Goal: Navigation & Orientation: Find specific page/section

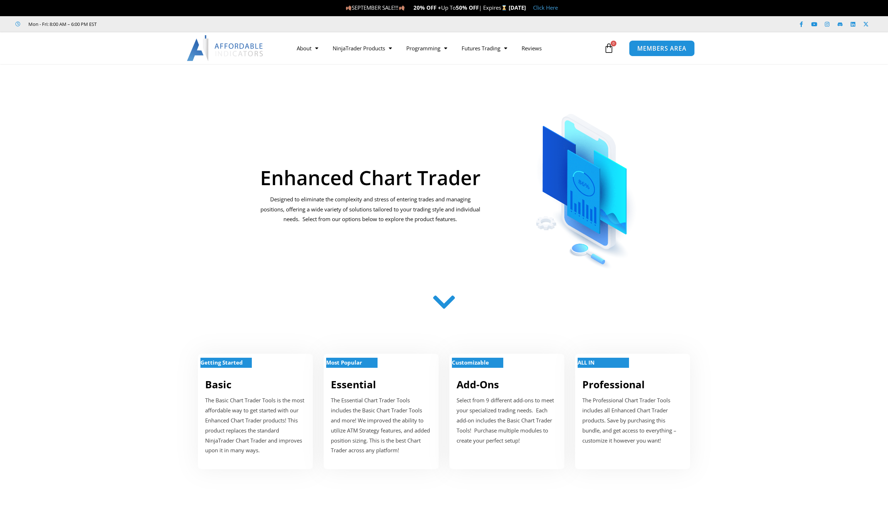
click at [651, 52] on link "MEMBERS AREA" at bounding box center [662, 48] width 66 height 16
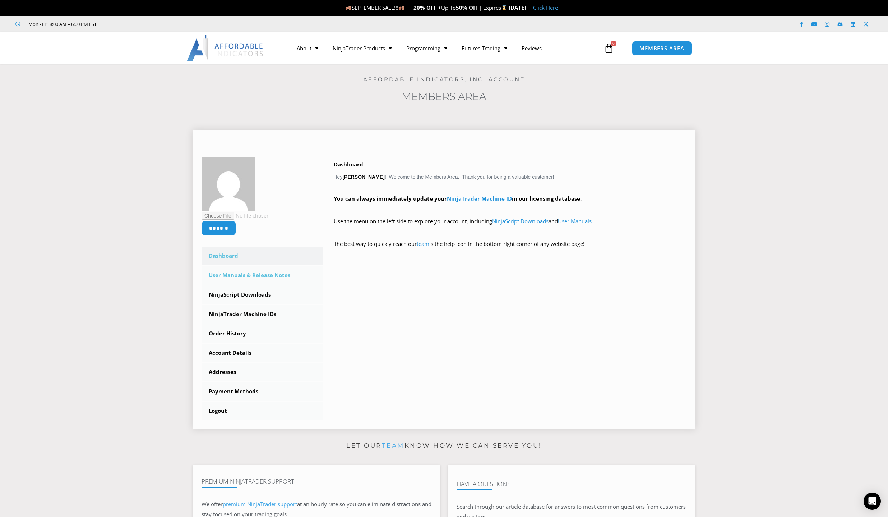
click at [231, 275] on link "User Manuals & Release Notes" at bounding box center [262, 275] width 121 height 19
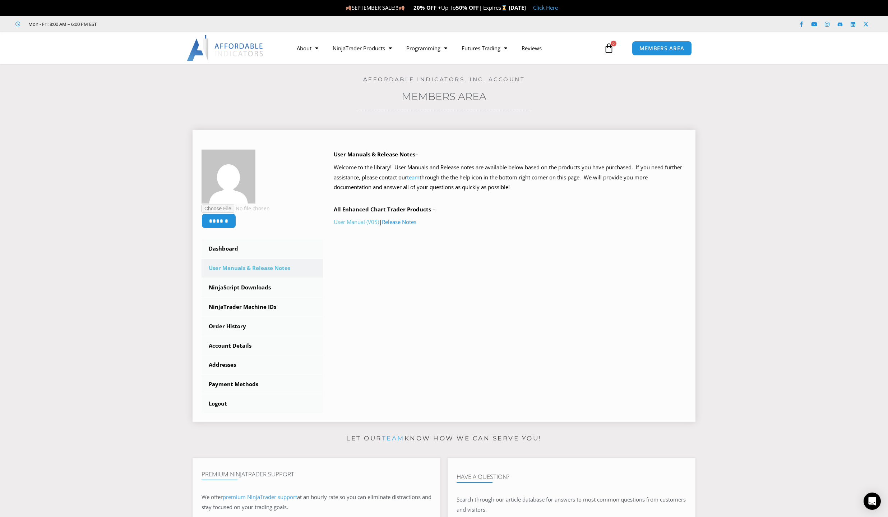
click at [355, 225] on link "User Manual (V05)" at bounding box center [356, 221] width 45 height 7
click at [225, 249] on link "Dashboard" at bounding box center [262, 248] width 121 height 19
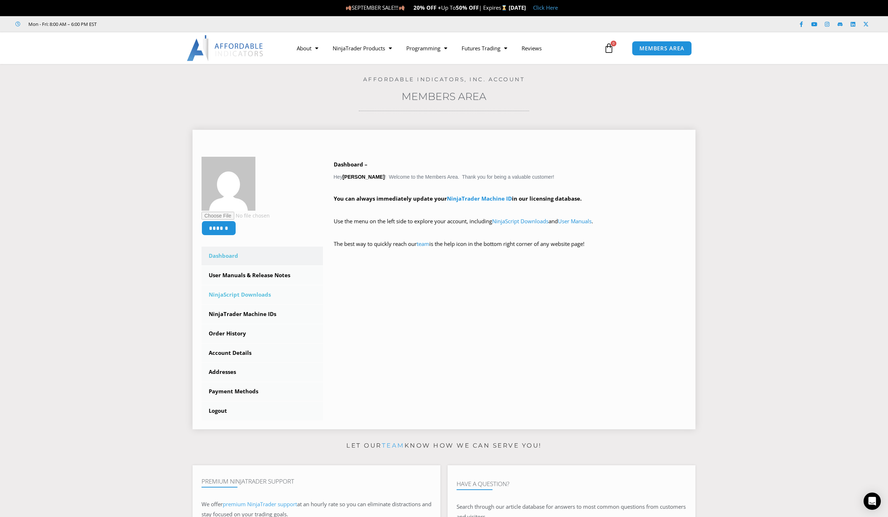
click at [223, 291] on link "NinjaScript Downloads" at bounding box center [262, 294] width 121 height 19
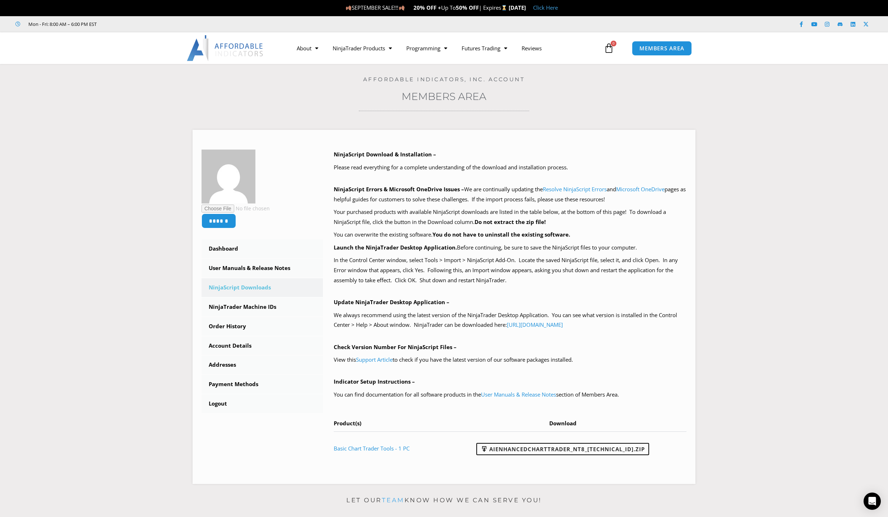
click at [82, 340] on section "****** Dashboard Subscriptions User Manuals & Release Notes NinjaScript Downloa…" at bounding box center [444, 304] width 853 height 370
click at [227, 364] on link "Addresses" at bounding box center [262, 364] width 121 height 19
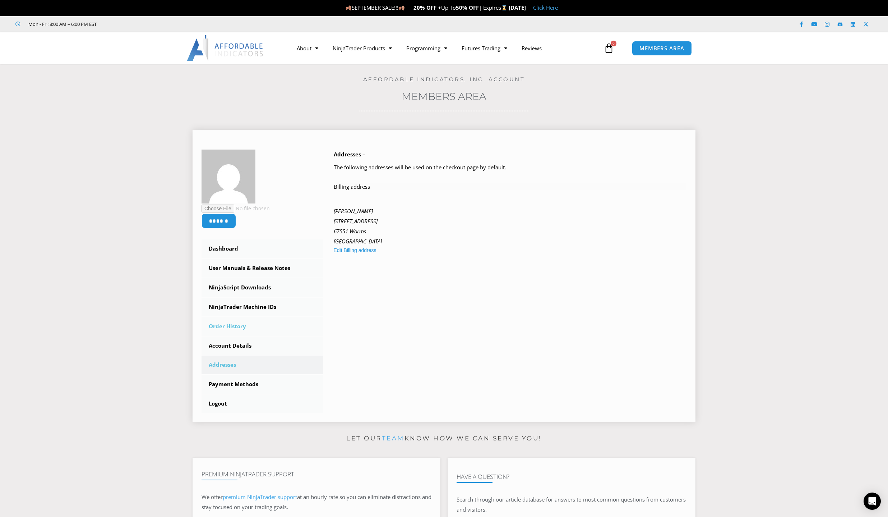
click at [233, 325] on link "Order History" at bounding box center [262, 326] width 121 height 19
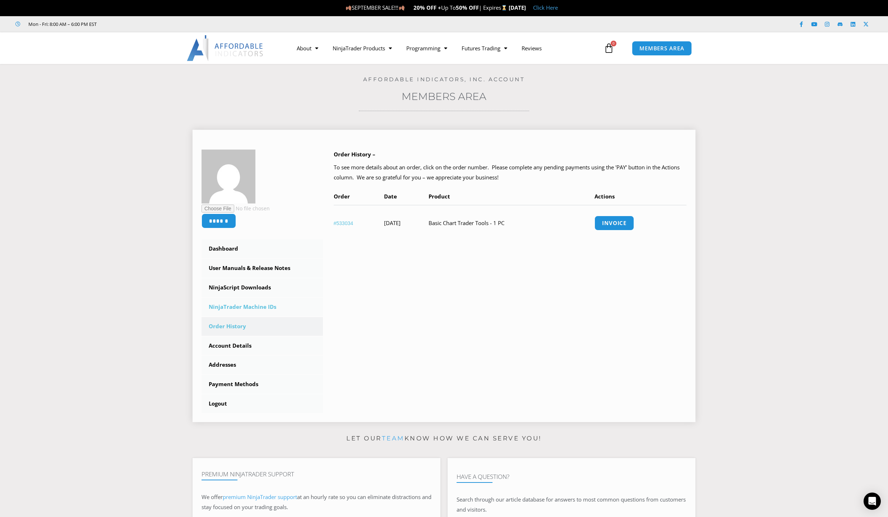
click at [234, 302] on link "NinjaTrader Machine IDs" at bounding box center [262, 307] width 121 height 19
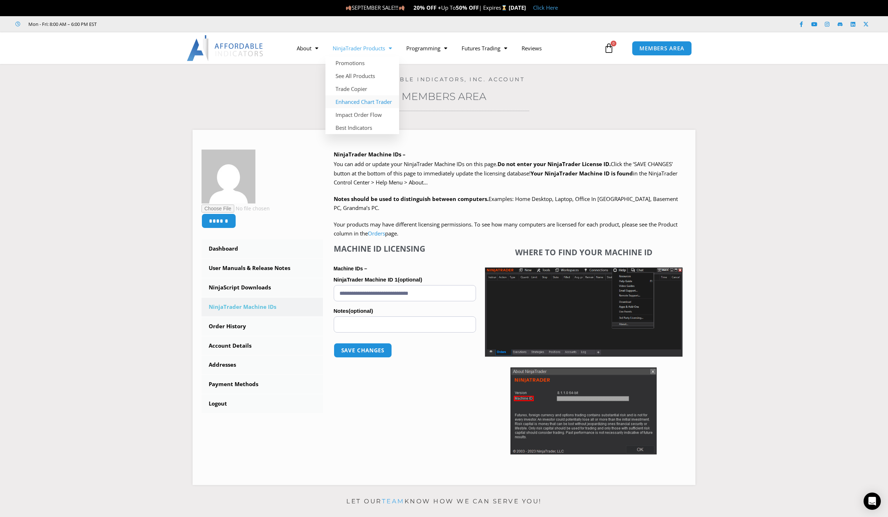
click at [367, 102] on link "Enhanced Chart Trader" at bounding box center [363, 101] width 74 height 13
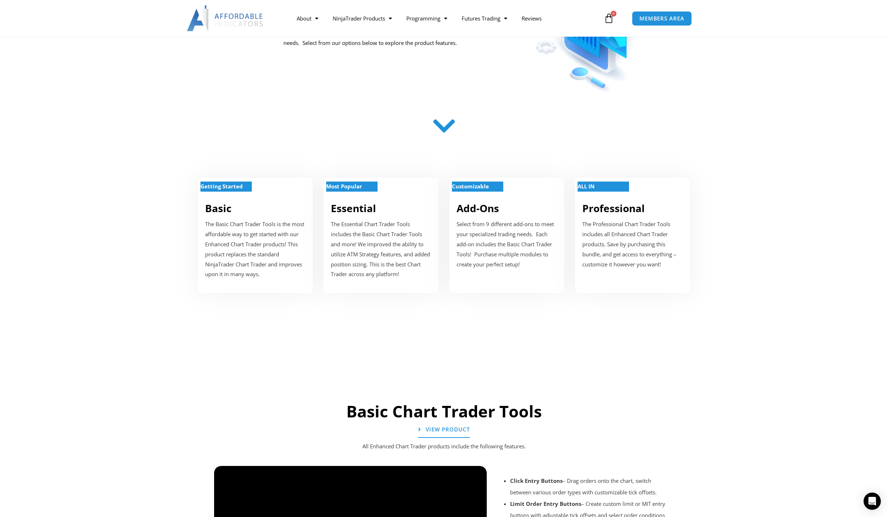
scroll to position [180, 0]
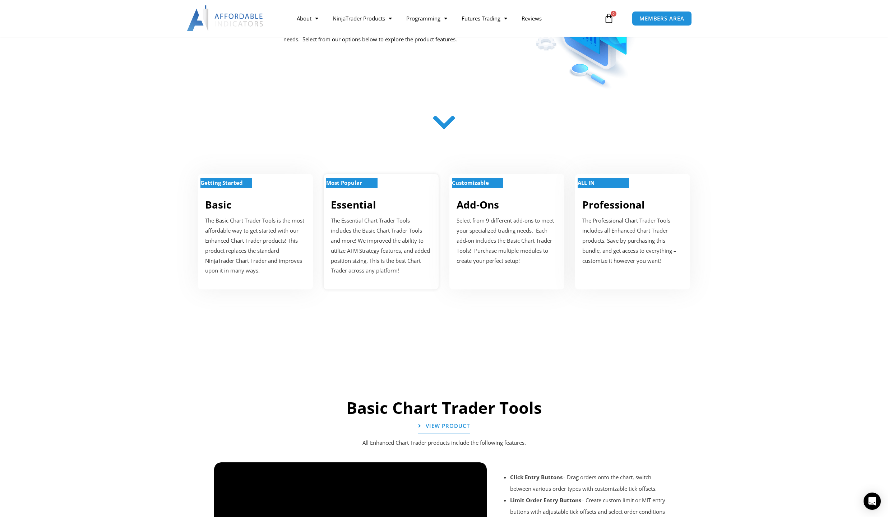
click at [362, 179] on strong "Most Popular" at bounding box center [344, 182] width 36 height 7
